Goal: Information Seeking & Learning: Learn about a topic

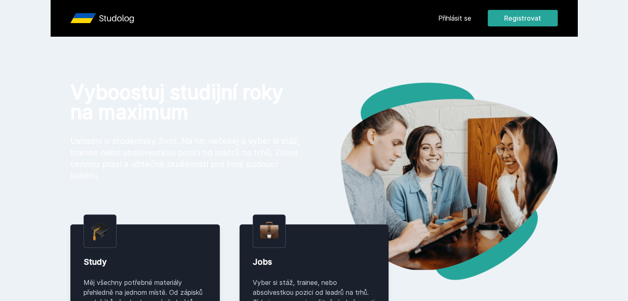
click at [517, 12] on div "Přihlásit se Registrovat" at bounding box center [497, 18] width 119 height 16
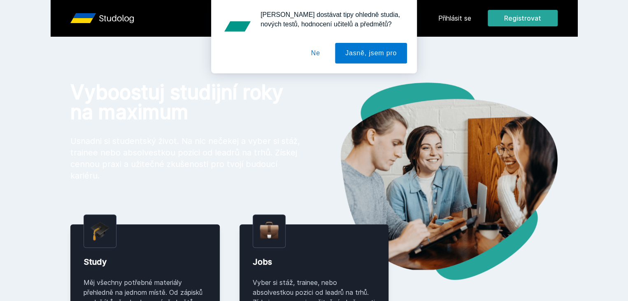
click at [509, 20] on body "Přihlásit se Registrovat Vyboostuj studijní roky na maximum Usnadni si students…" at bounding box center [314, 292] width 628 height 584
click at [496, 15] on div "[PERSON_NAME] dostávat tipy ohledně studia, nových testů, hodnocení učitelů a p…" at bounding box center [314, 36] width 628 height 73
click at [309, 55] on button "Ne" at bounding box center [316, 53] width 30 height 21
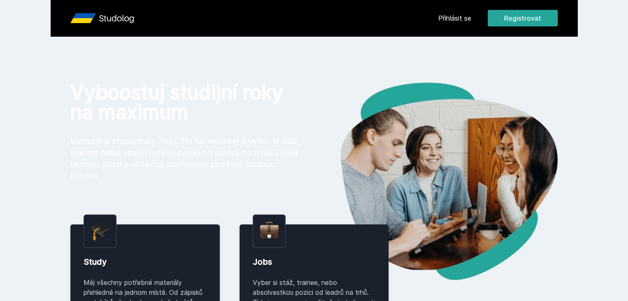
click at [471, 20] on link "Přihlásit se" at bounding box center [454, 18] width 33 height 10
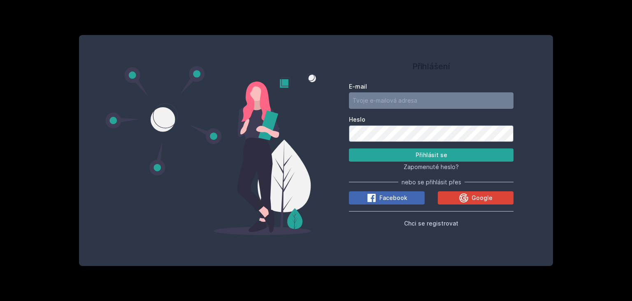
type input "[EMAIL_ADDRESS][DOMAIN_NAME]"
click at [408, 162] on div "Zapomenuté heslo?" at bounding box center [431, 166] width 165 height 10
click at [411, 158] on button "Přihlásit se" at bounding box center [431, 154] width 165 height 13
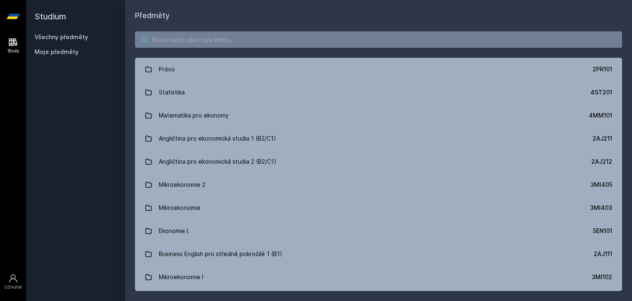
click at [226, 38] on input "search" at bounding box center [378, 39] width 487 height 16
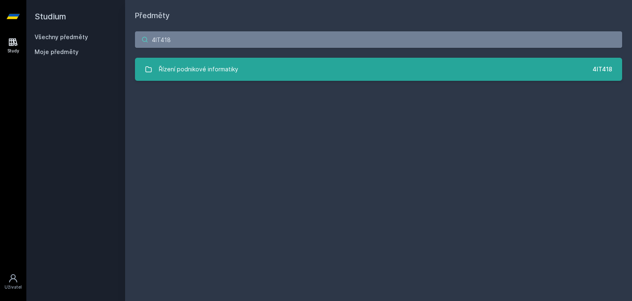
type input "4IT418"
click at [267, 62] on link "Řízení podnikové informatiky 4IT418" at bounding box center [378, 69] width 487 height 23
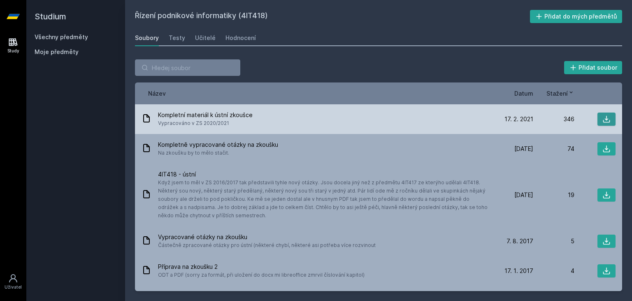
click at [603, 115] on icon at bounding box center [607, 119] width 8 height 8
